Goal: Task Accomplishment & Management: Manage account settings

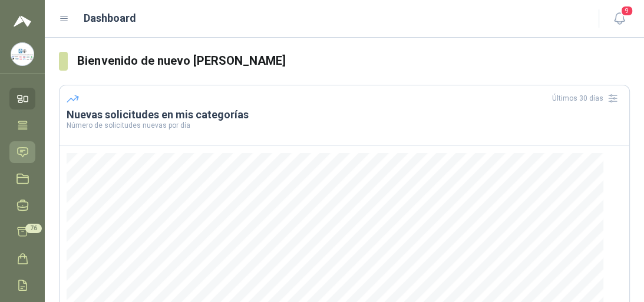
click at [23, 154] on icon at bounding box center [23, 152] width 12 height 12
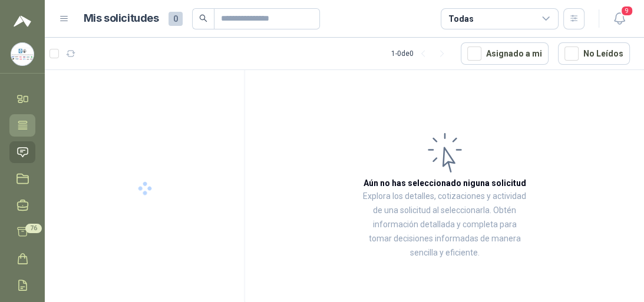
click at [26, 125] on icon at bounding box center [22, 125] width 9 height 8
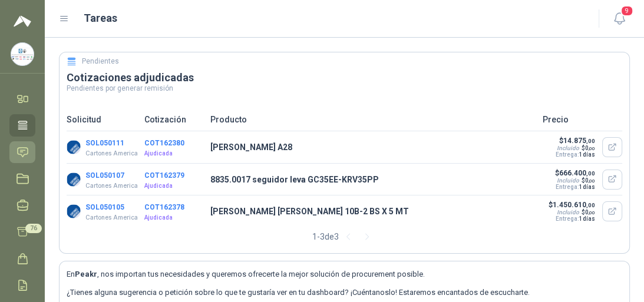
click at [24, 154] on icon at bounding box center [23, 152] width 12 height 12
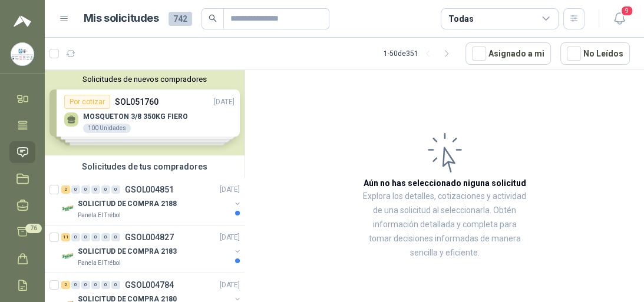
click at [134, 118] on div "Solicitudes de nuevos compradores Por cotizar SOL051760 [DATE] MOSQUETON 3/8 35…" at bounding box center [145, 112] width 200 height 85
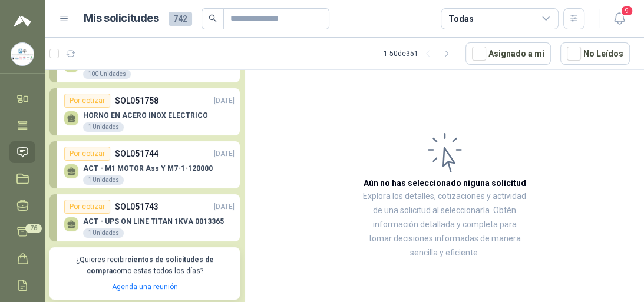
scroll to position [94, 0]
